Goal: Task Accomplishment & Management: Manage account settings

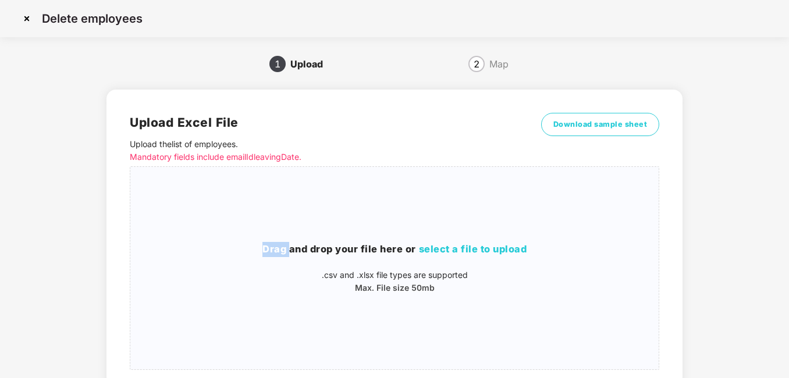
click at [23, 19] on img at bounding box center [26, 18] width 19 height 19
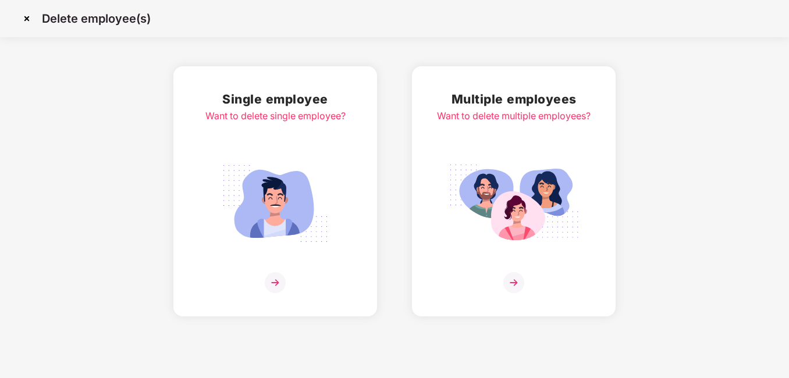
click at [31, 20] on img at bounding box center [26, 18] width 19 height 19
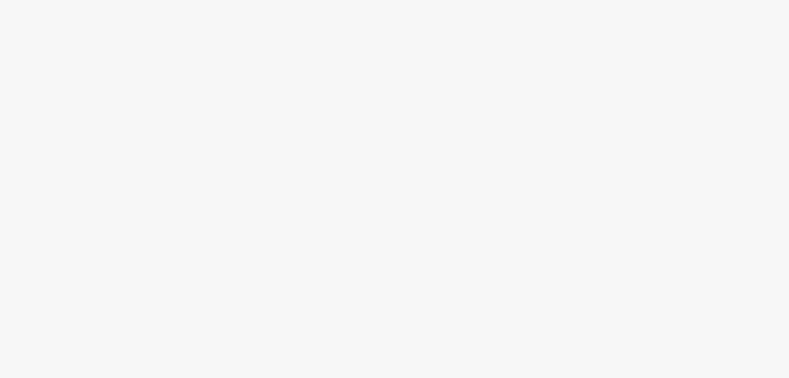
click at [768, 20] on body at bounding box center [394, 189] width 789 height 378
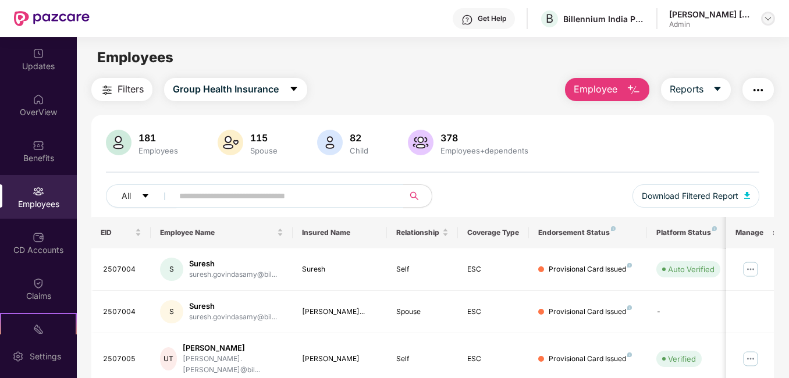
click at [772, 19] on img at bounding box center [768, 18] width 9 height 9
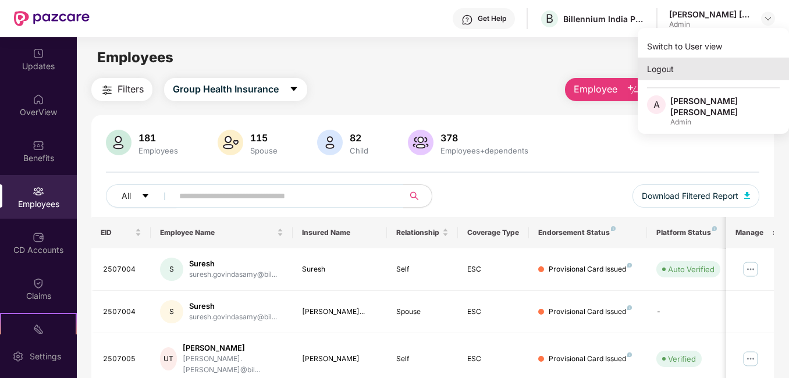
click at [714, 77] on div "Logout" at bounding box center [713, 69] width 151 height 23
